Goal: Information Seeking & Learning: Learn about a topic

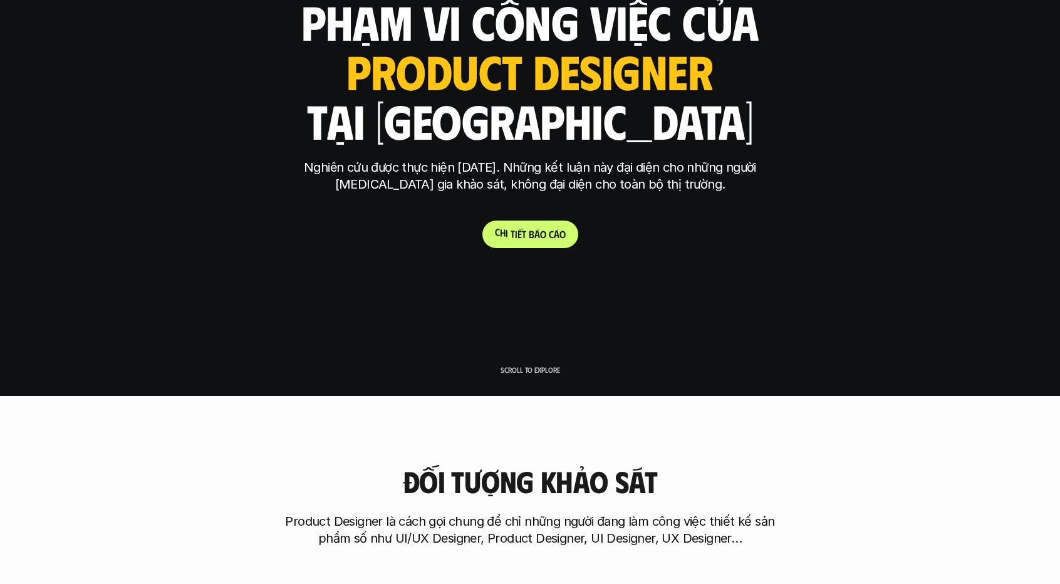
click at [535, 231] on span "á" at bounding box center [538, 234] width 6 height 12
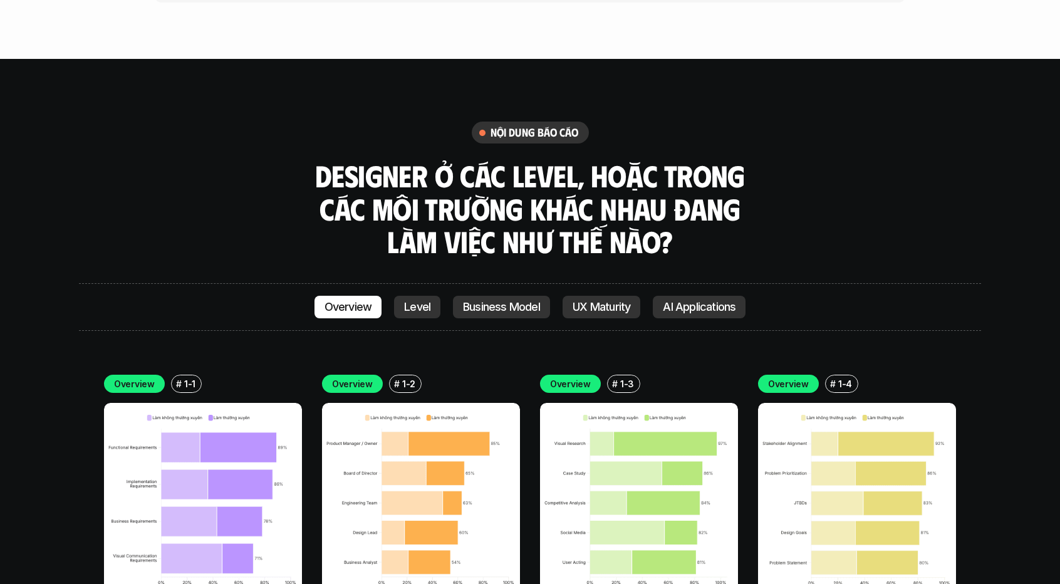
scroll to position [3559, 0]
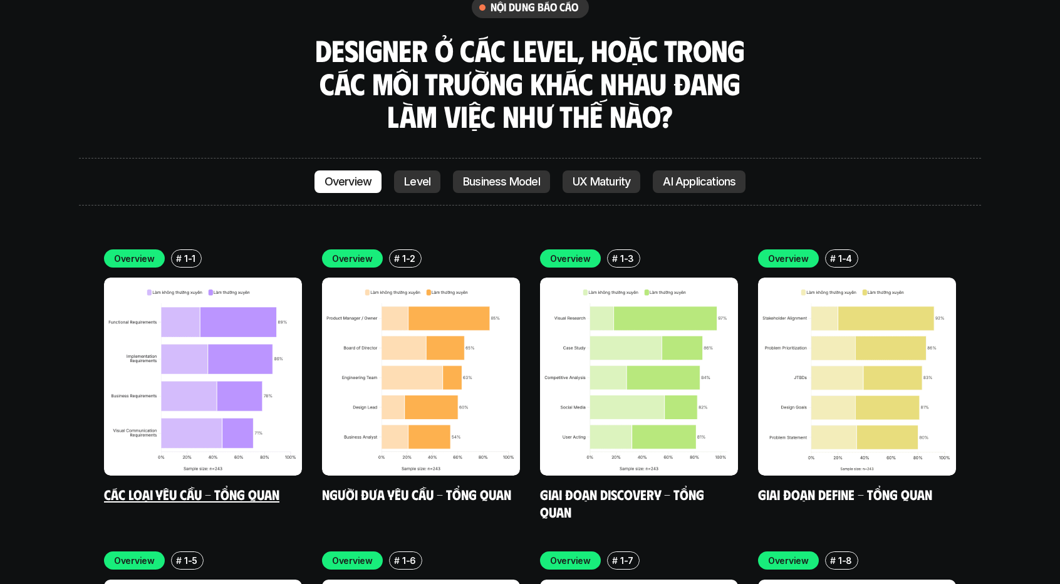
click at [216, 486] on link "Các loại yêu cầu - Tổng quan" at bounding box center [191, 494] width 175 height 17
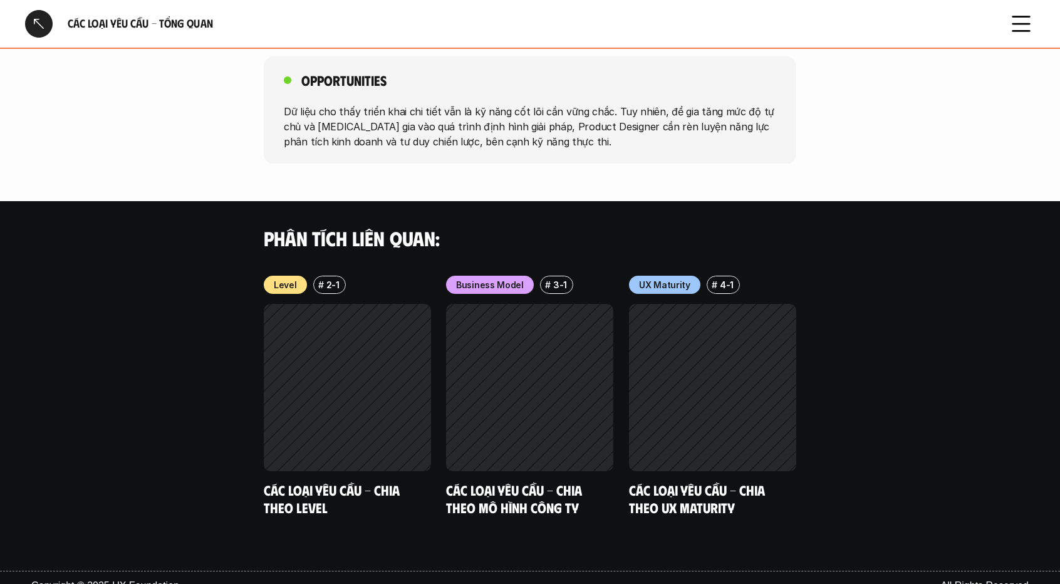
scroll to position [1070, 0]
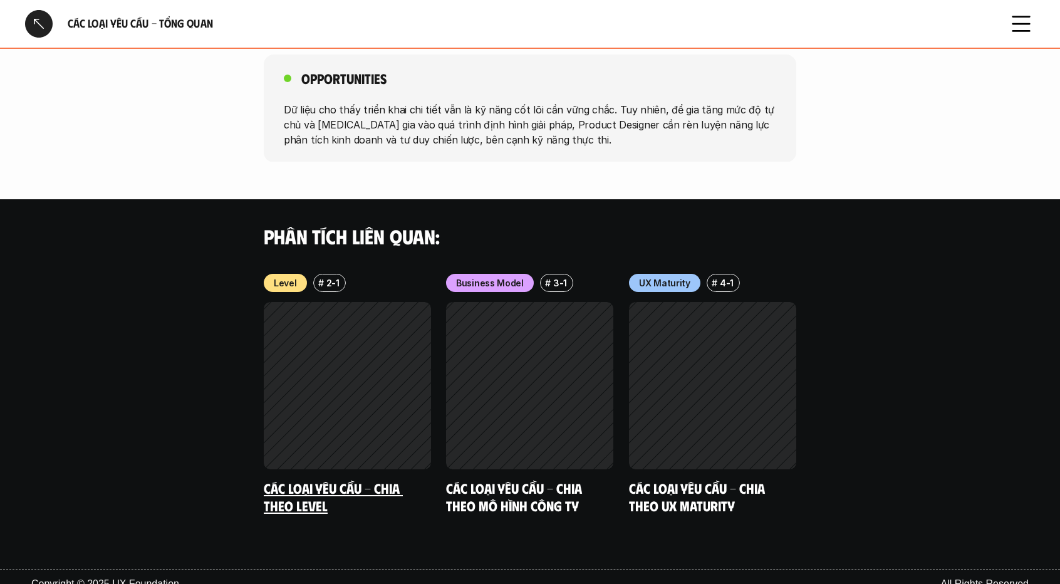
click at [310, 479] on link "Các loại yêu cầu - Chia theo level" at bounding box center [333, 496] width 139 height 34
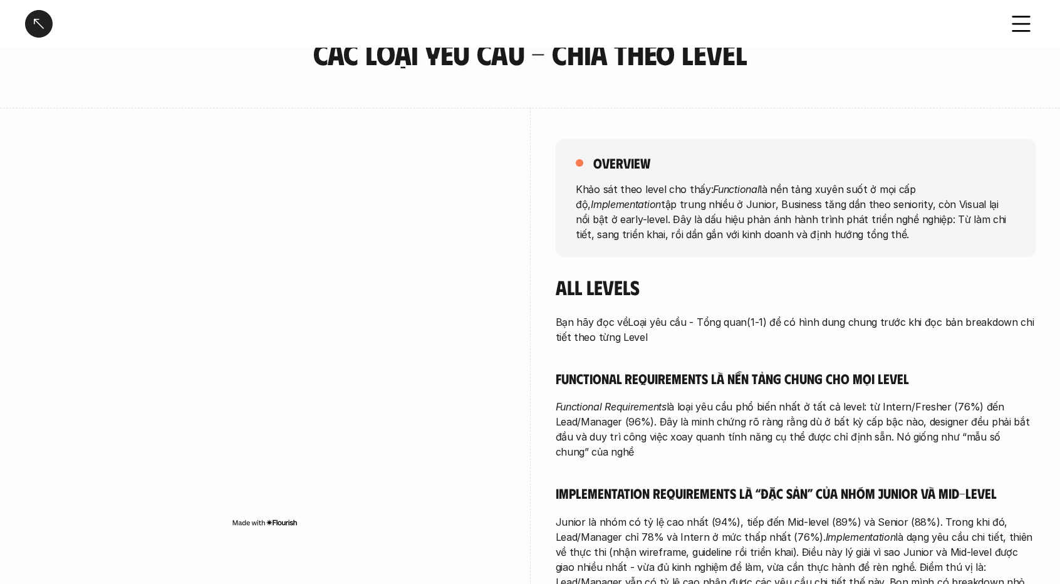
scroll to position [188, 0]
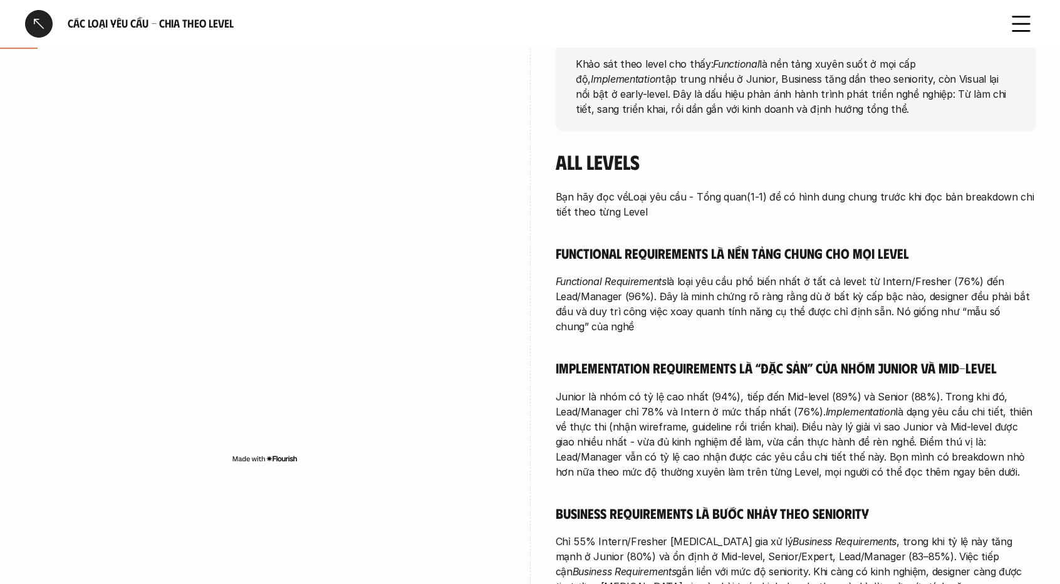
scroll to position [1070, 0]
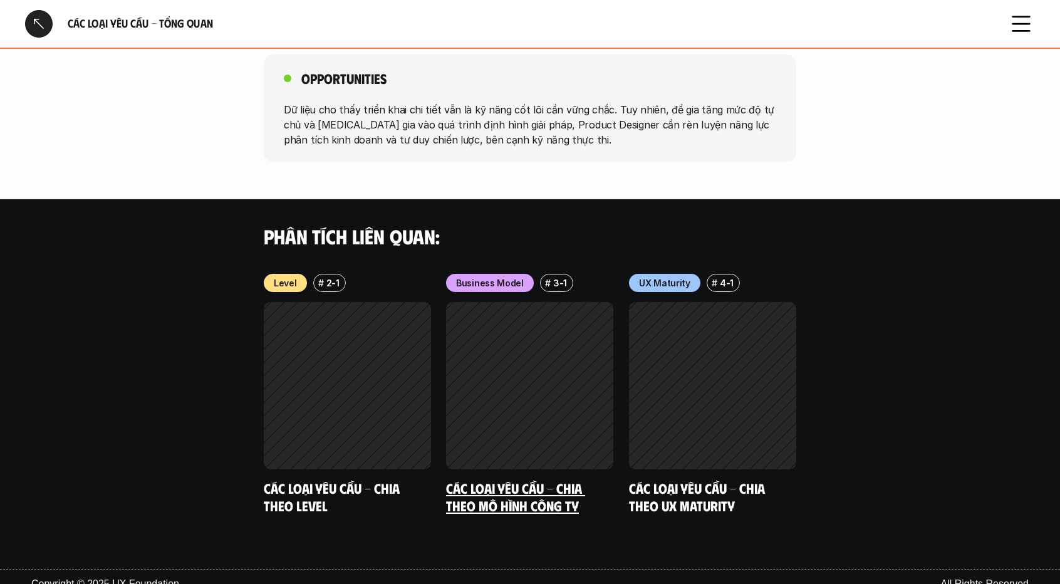
click at [525, 479] on link "Các loại yêu cầu - Chia theo mô hình công ty" at bounding box center [515, 496] width 139 height 34
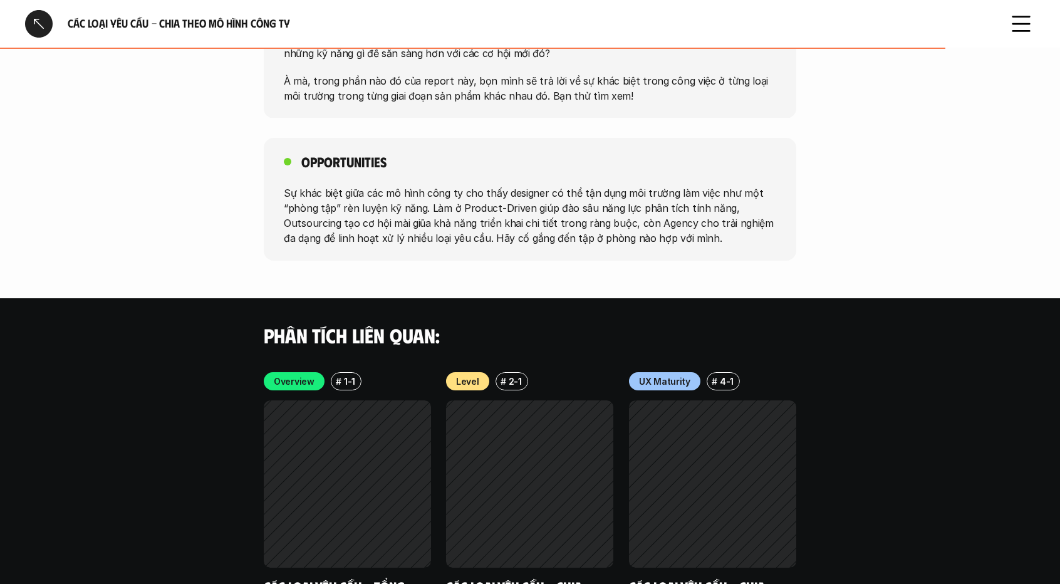
scroll to position [2256, 0]
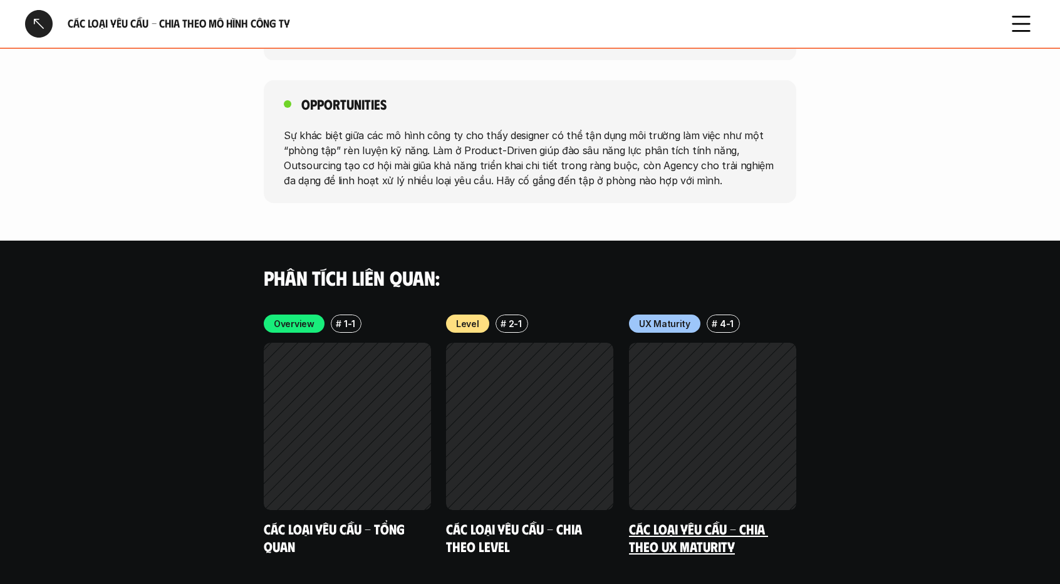
click at [699, 531] on link "Các loại yêu cầu - Chia theo UX Maturity" at bounding box center [698, 537] width 139 height 34
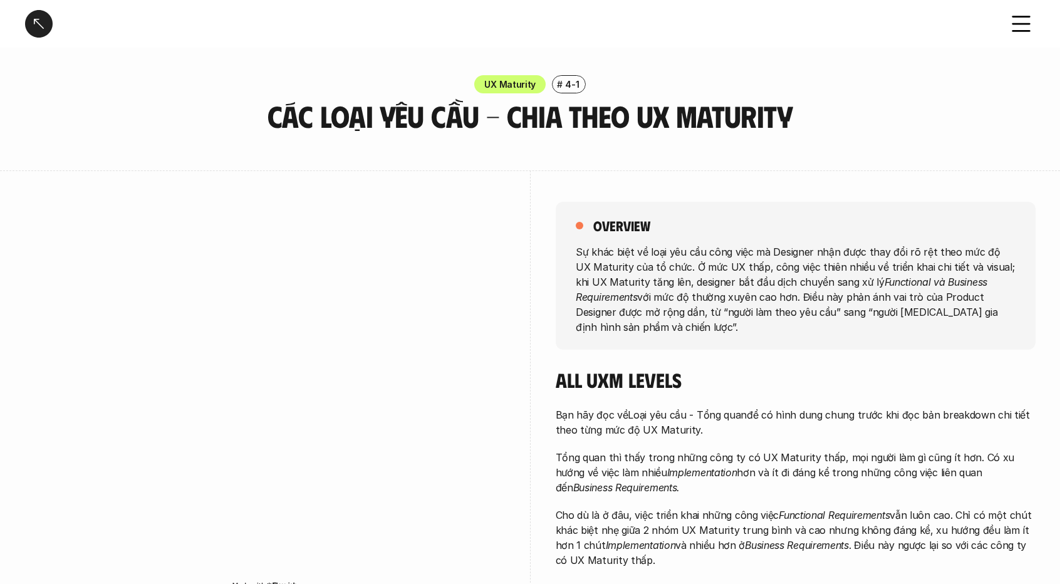
click at [43, 18] on div at bounding box center [39, 24] width 28 height 28
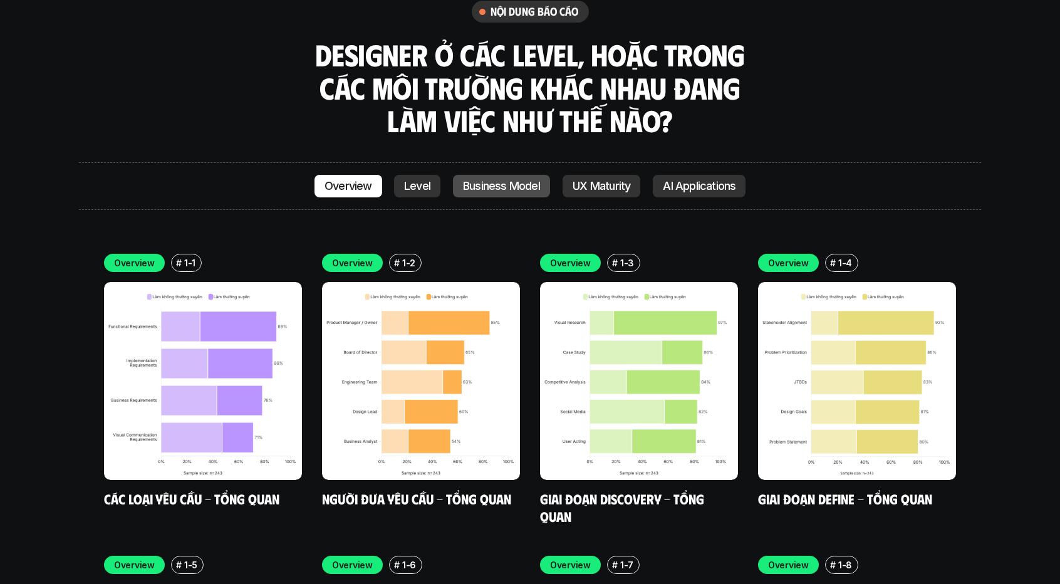
click at [538, 180] on p "Business Model" at bounding box center [501, 186] width 77 height 13
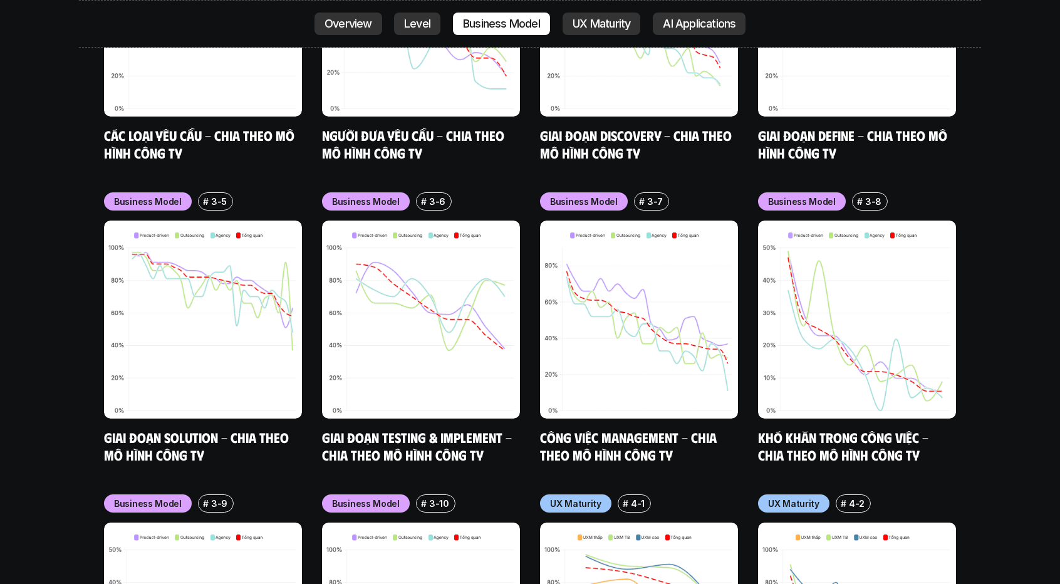
scroll to position [5453, 0]
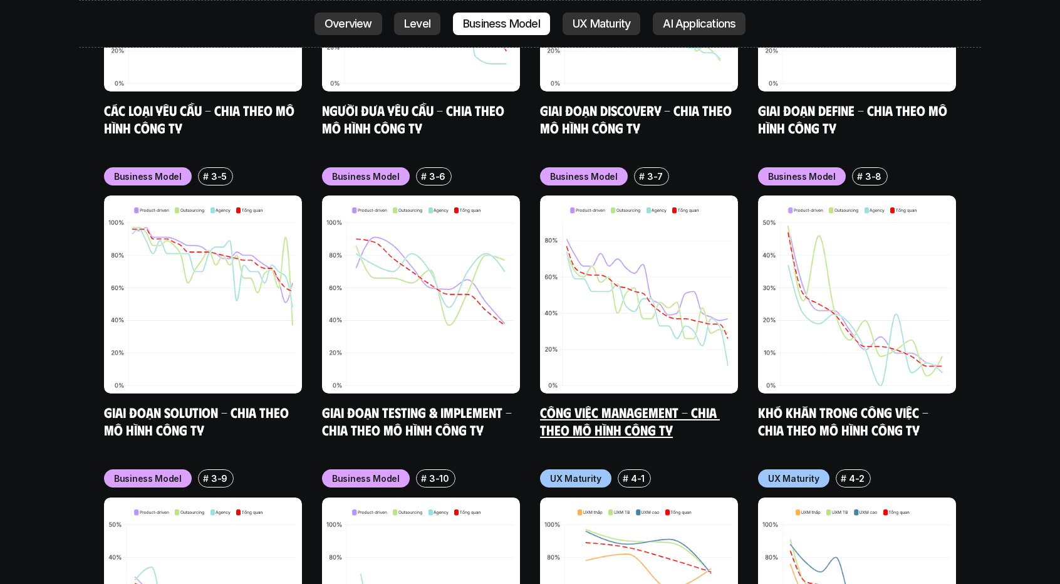
drag, startPoint x: 545, startPoint y: 352, endPoint x: 304, endPoint y: 471, distance: 268.5
